Goal: Task Accomplishment & Management: Use online tool/utility

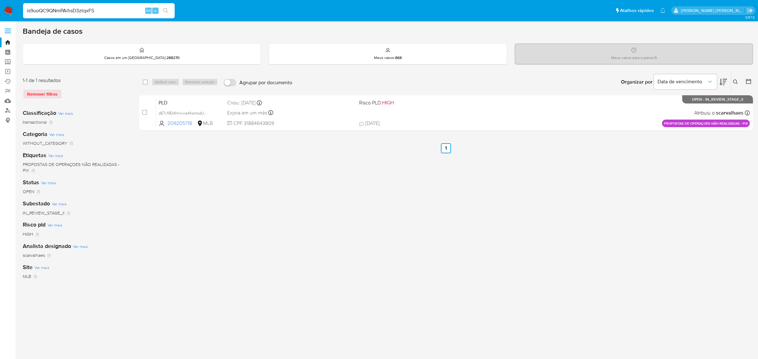
type input "is9uoQC9QNmPAihsD3ztqxFS"
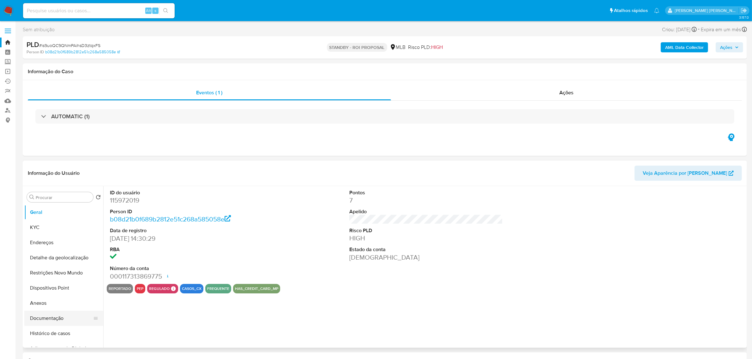
click at [48, 317] on button "Documentação" at bounding box center [61, 318] width 74 height 15
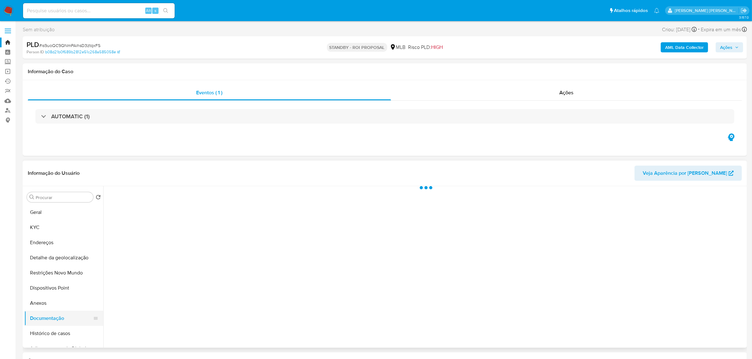
select select "10"
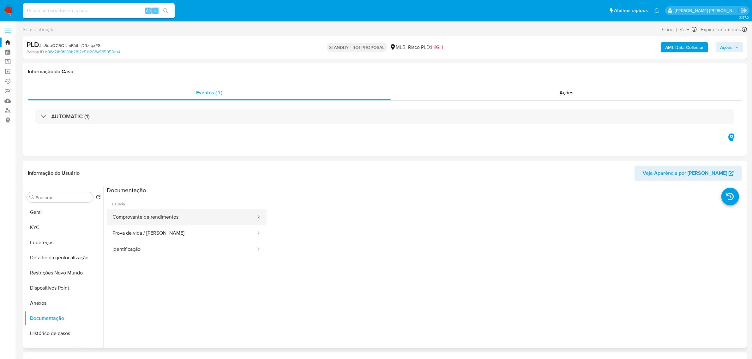
click at [144, 221] on button "Comprovante de rendimentos" at bounding box center [182, 217] width 150 height 16
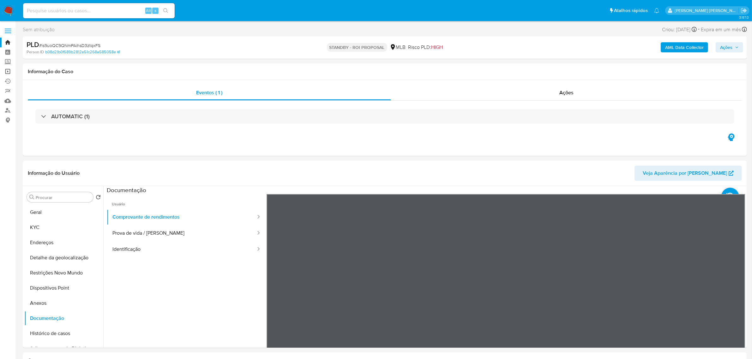
click at [7, 68] on link "Operações em massa" at bounding box center [37, 72] width 75 height 10
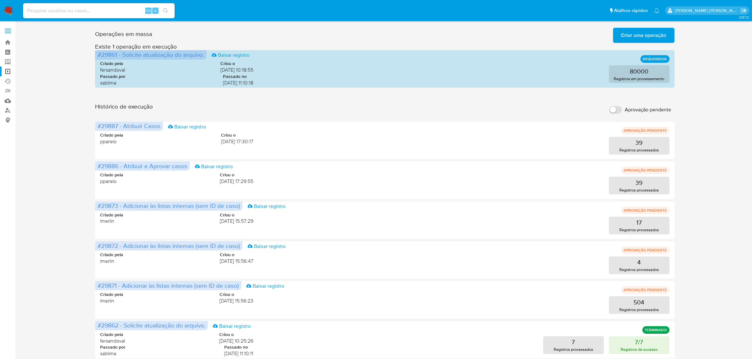
click at [673, 35] on button "Criar uma operação" at bounding box center [644, 35] width 62 height 15
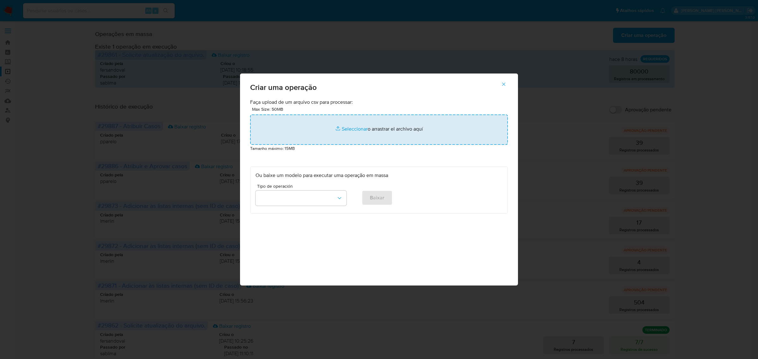
click at [359, 128] on input "file" at bounding box center [379, 130] width 258 height 30
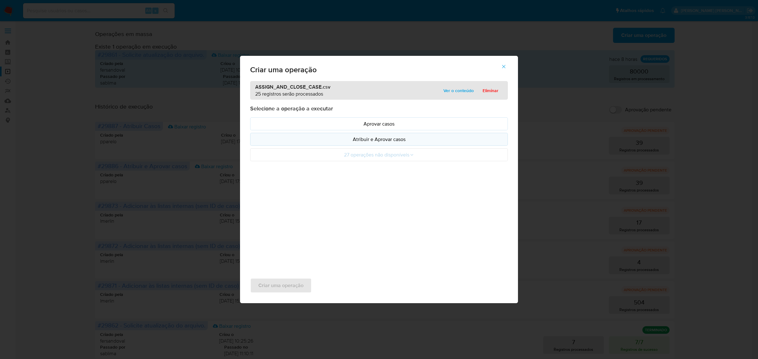
drag, startPoint x: 359, startPoint y: 128, endPoint x: 374, endPoint y: 142, distance: 20.8
click at [374, 142] on p "Atribuir e Aprovar casos" at bounding box center [379, 139] width 247 height 7
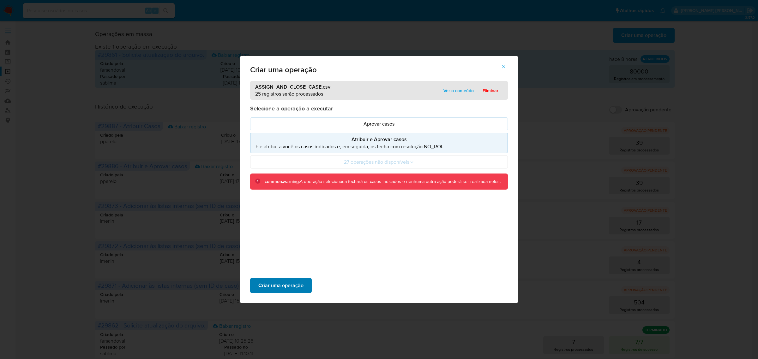
click at [286, 288] on span "Criar uma operação" at bounding box center [280, 286] width 45 height 14
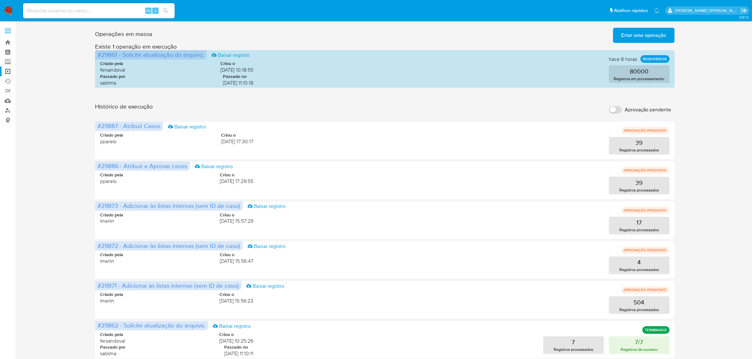
click at [632, 35] on span "Criar uma operação" at bounding box center [643, 35] width 45 height 14
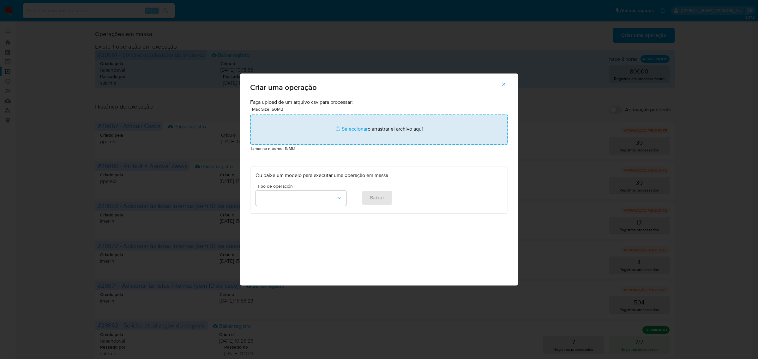
click at [344, 128] on input "file" at bounding box center [379, 130] width 258 height 30
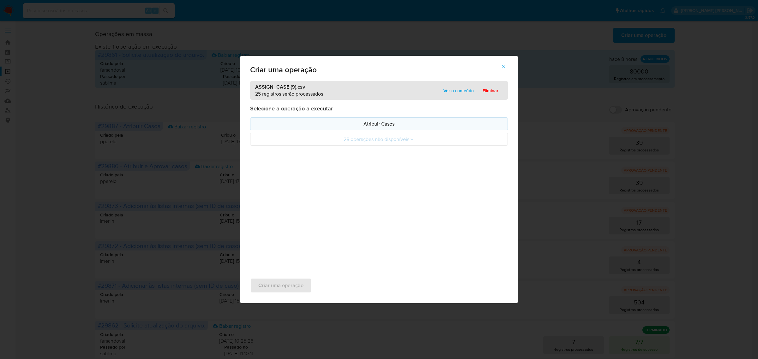
click at [364, 126] on p "Atribuir Casos" at bounding box center [379, 123] width 247 height 7
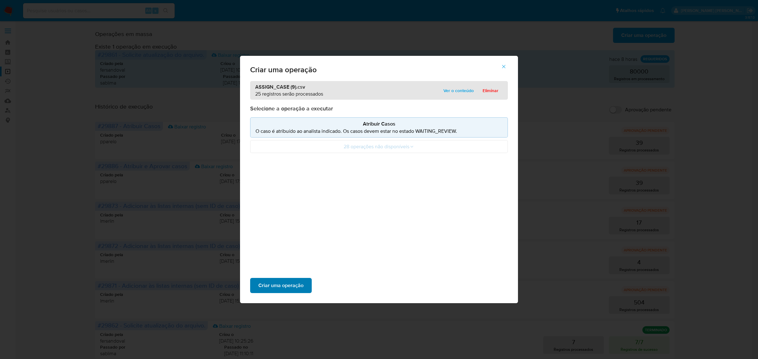
click at [272, 285] on span "Criar uma operação" at bounding box center [280, 286] width 45 height 14
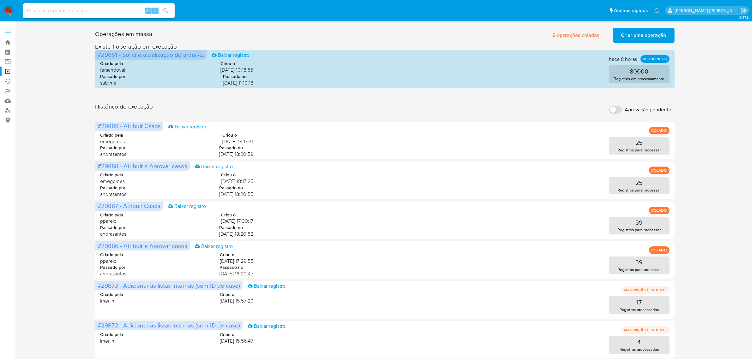
click at [119, 12] on input at bounding box center [99, 11] width 152 height 8
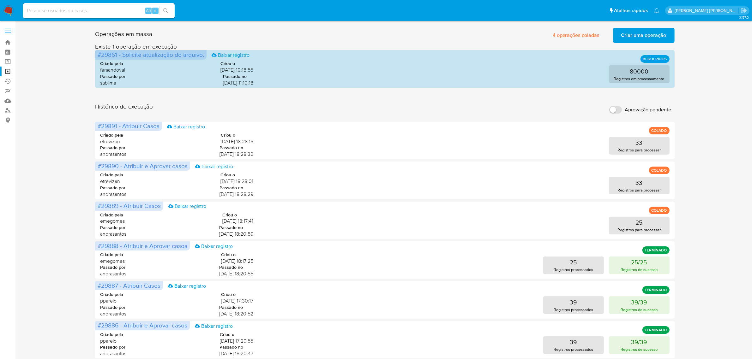
click at [94, 10] on input at bounding box center [99, 11] width 152 height 8
paste input "VwxfIBdfFxnXVXdNeP26f0v5"
type input "VwxfIBdfFxnXVXdNeP26f0v5"
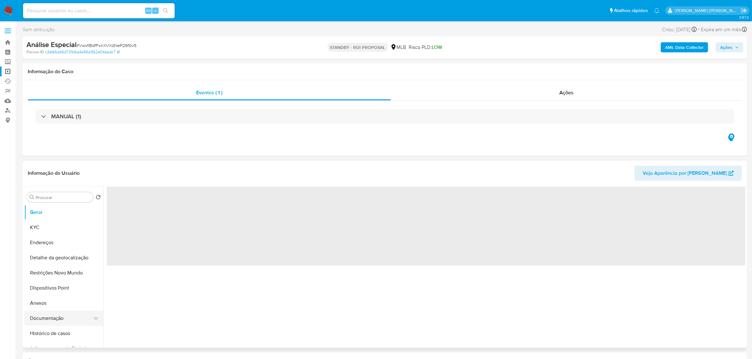
click at [48, 322] on button "Documentação" at bounding box center [61, 318] width 74 height 15
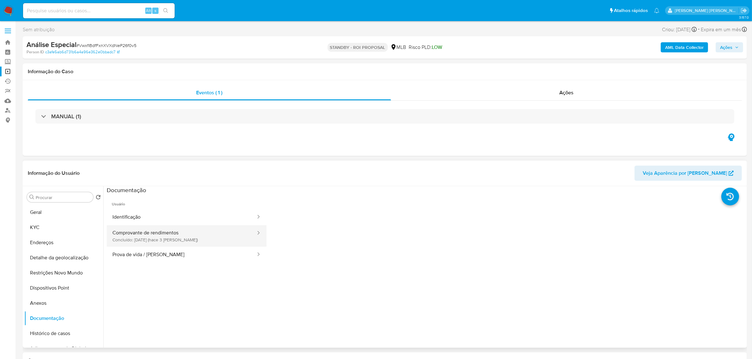
select select "10"
click at [189, 241] on button "Comprovante de rendimentos Concluído: [DATE] (hace 3 [PERSON_NAME])" at bounding box center [182, 236] width 150 height 21
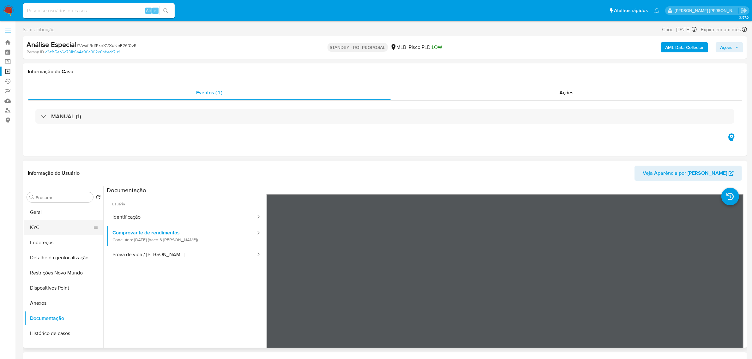
click at [59, 224] on button "KYC" at bounding box center [61, 227] width 74 height 15
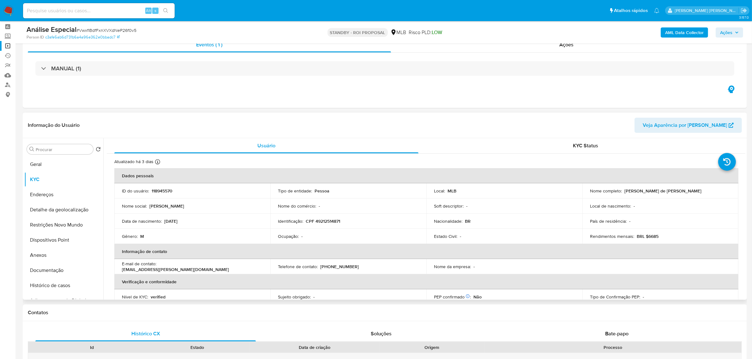
scroll to position [39, 0]
